Goal: Register for event/course

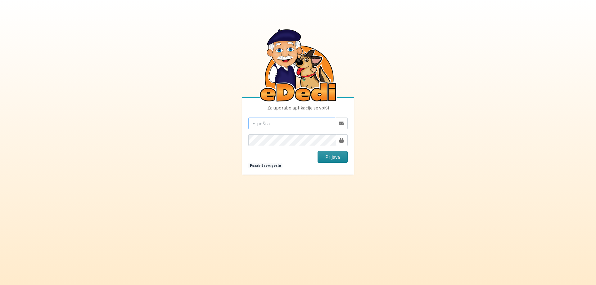
type input "ogrinec.damijana@gmail.com"
click at [327, 155] on button "Prijava" at bounding box center [332, 157] width 30 height 12
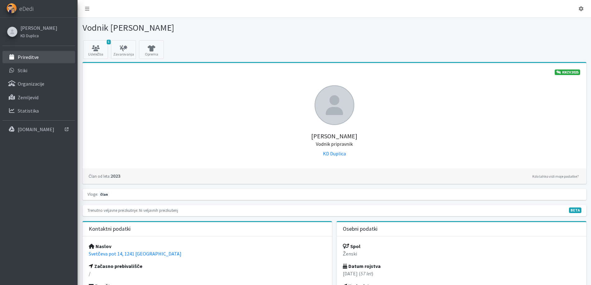
click at [35, 56] on p "Prireditve" at bounding box center [28, 57] width 21 height 6
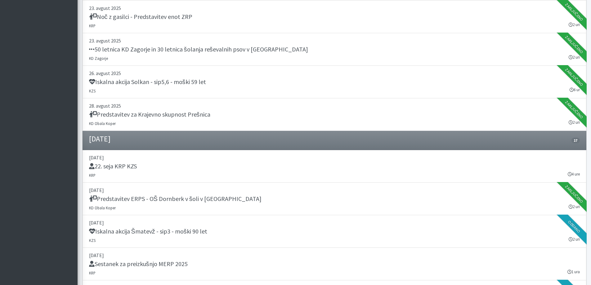
scroll to position [745, 0]
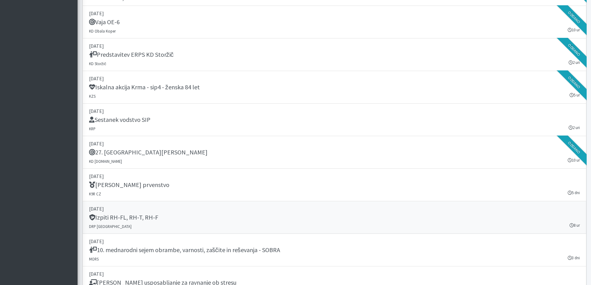
click at [122, 218] on h5 "Izpiti RH-FL, RH-T, RH-F" at bounding box center [123, 217] width 69 height 7
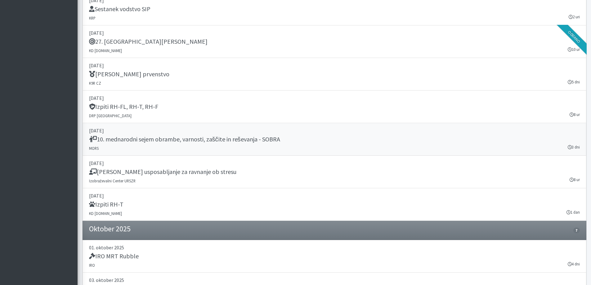
scroll to position [869, 0]
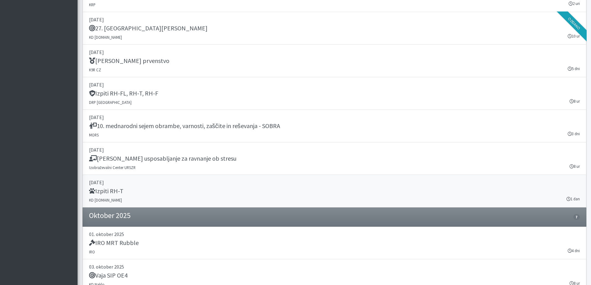
click at [123, 182] on p "[DATE]" at bounding box center [334, 182] width 491 height 7
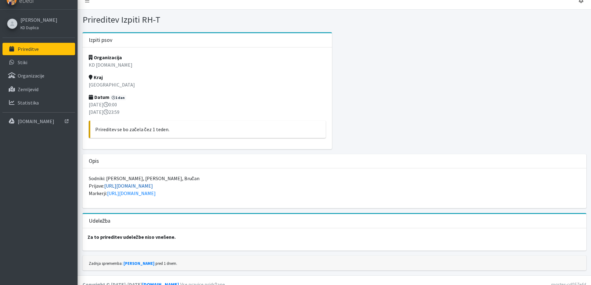
scroll to position [16, 0]
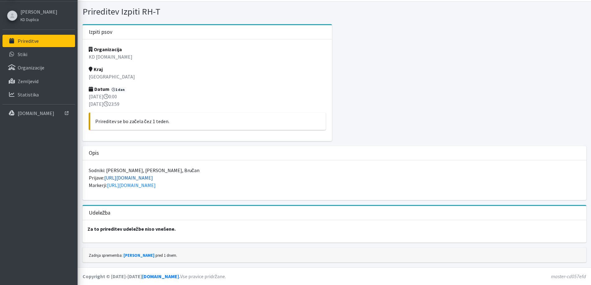
click at [124, 177] on link "https://forms.gle/DiY1hfJPgvDqgqNAA" at bounding box center [128, 178] width 49 height 6
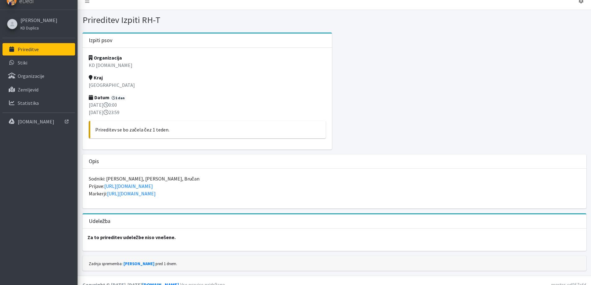
scroll to position [0, 0]
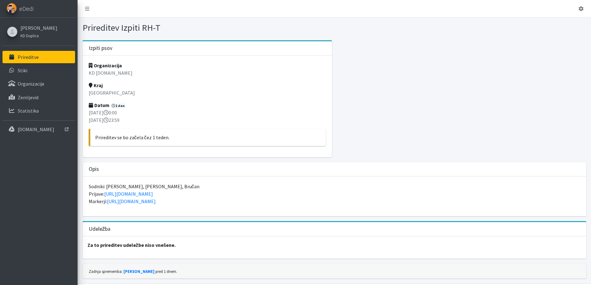
click at [11, 58] on icon at bounding box center [12, 57] width 8 height 6
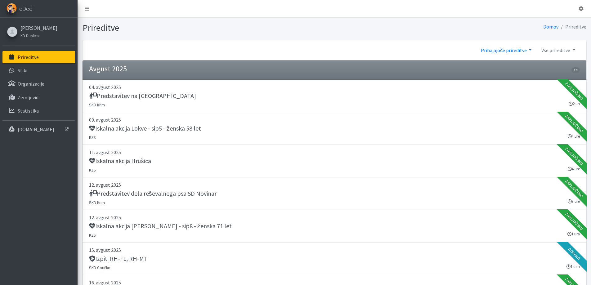
click at [528, 49] on link "Prihajajoče prireditve" at bounding box center [506, 50] width 60 height 12
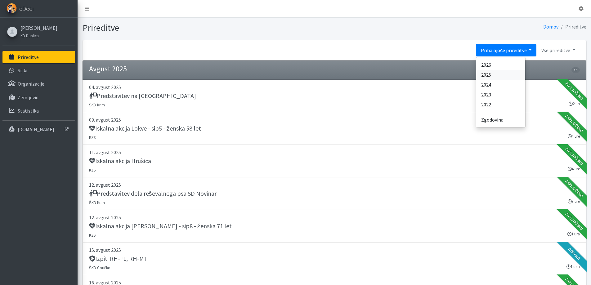
click at [490, 72] on link "2025" at bounding box center [500, 75] width 49 height 10
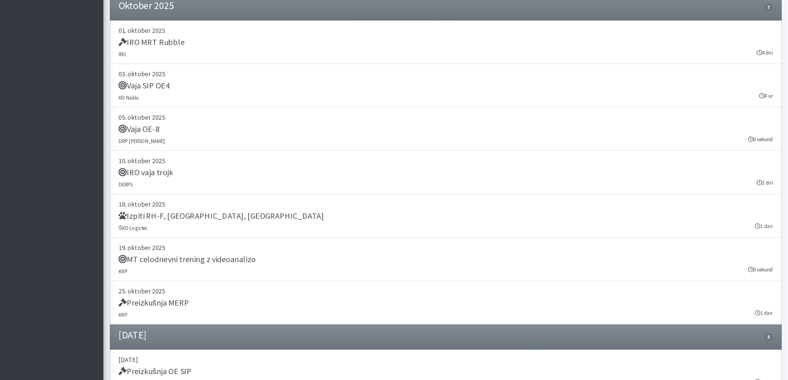
scroll to position [7818, 0]
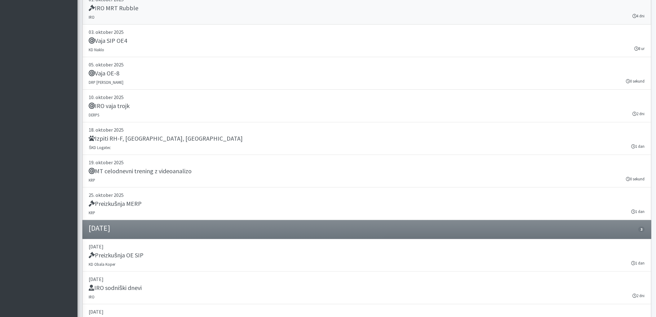
click at [88, 25] on link "01. oktober 2025 IRO MRT Rubble IRO 4 dni" at bounding box center [367, 8] width 569 height 33
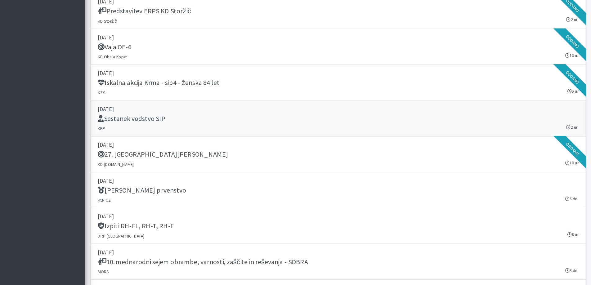
scroll to position [7472, 0]
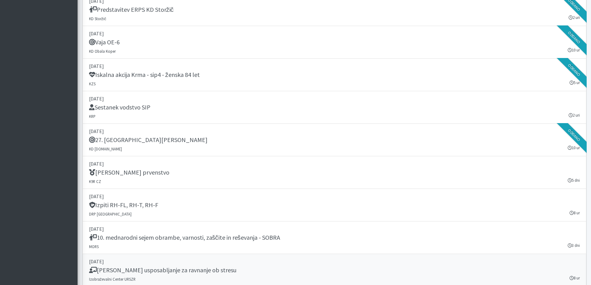
click at [359, 271] on div "Temeljno usposabljanje za ravnanje ob stresu" at bounding box center [334, 270] width 491 height 9
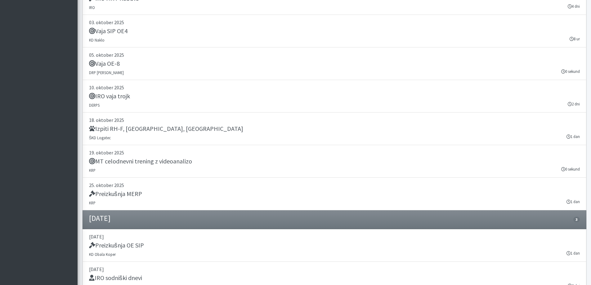
scroll to position [7652, 0]
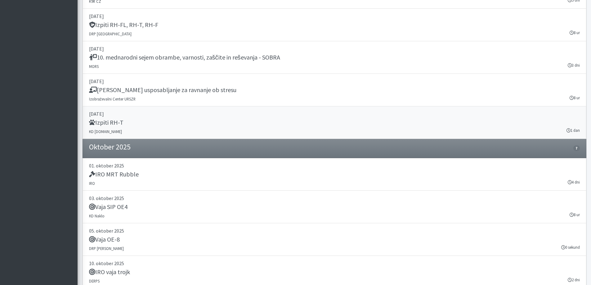
click at [109, 121] on h5 "Izpiti RH-T" at bounding box center [106, 122] width 34 height 7
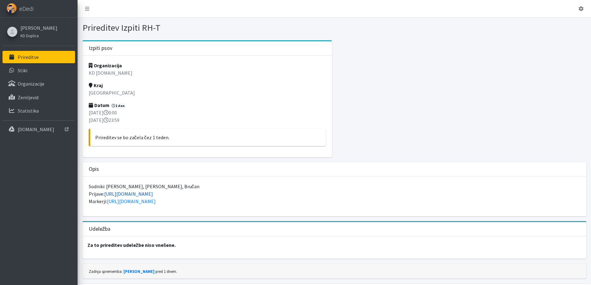
click at [153, 193] on link "[URL][DOMAIN_NAME]" at bounding box center [128, 194] width 49 height 6
